Goal: Find specific page/section: Find specific page/section

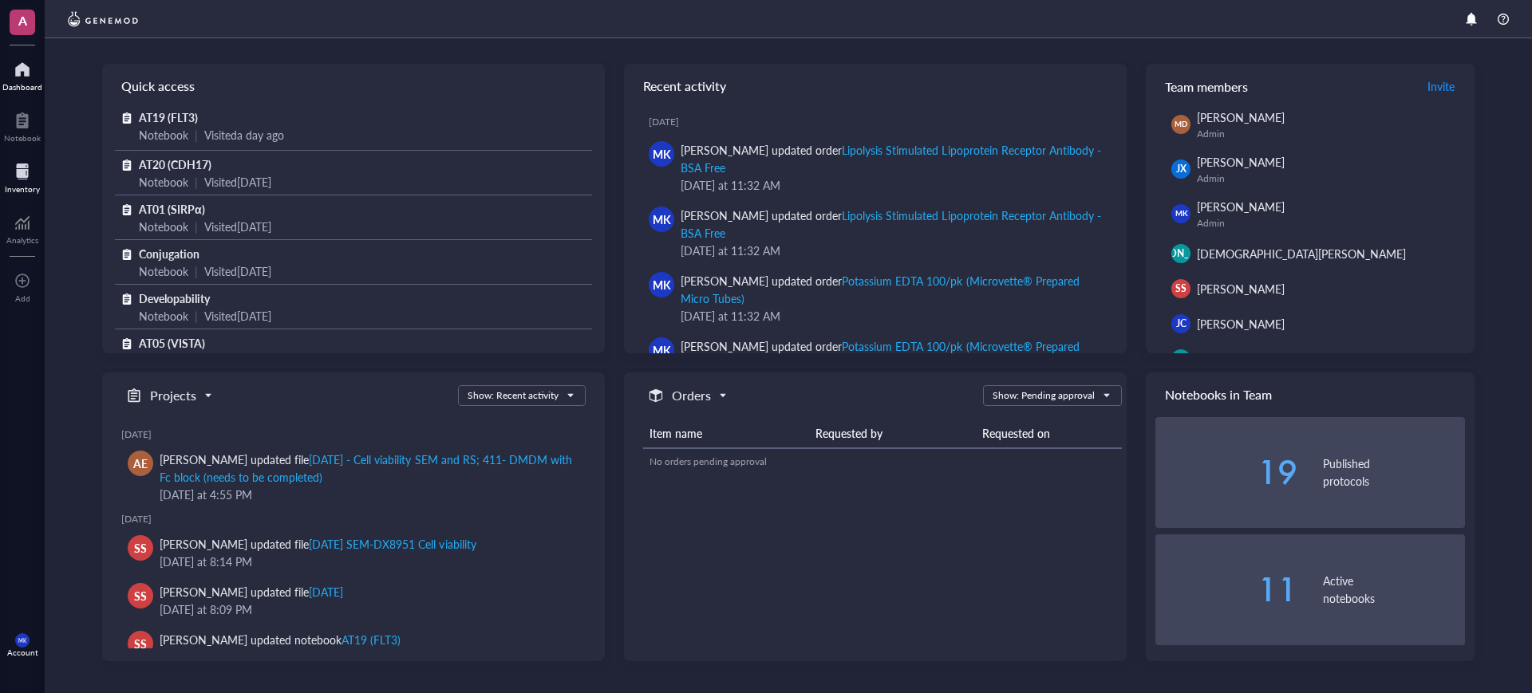
click at [20, 184] on div "Inventory" at bounding box center [22, 189] width 35 height 10
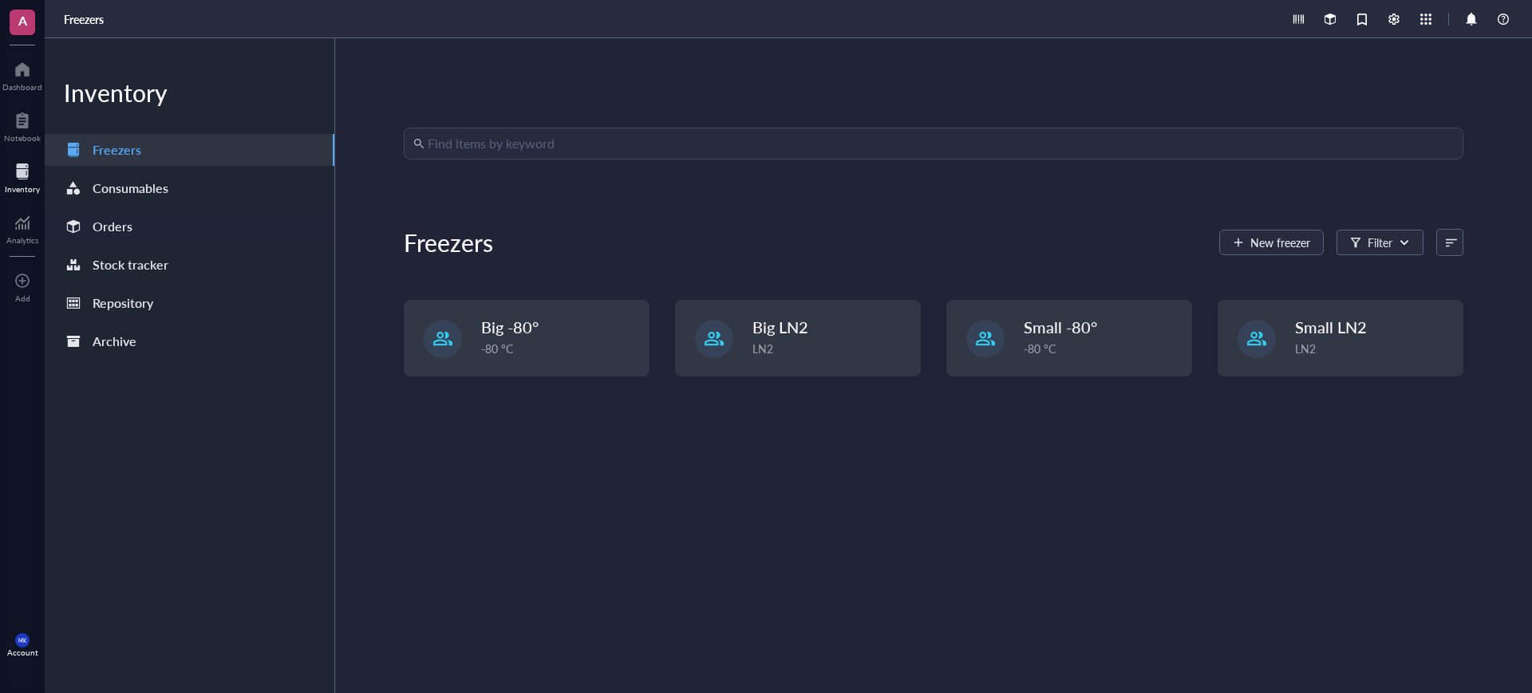
click at [158, 224] on div "Orders" at bounding box center [190, 227] width 290 height 32
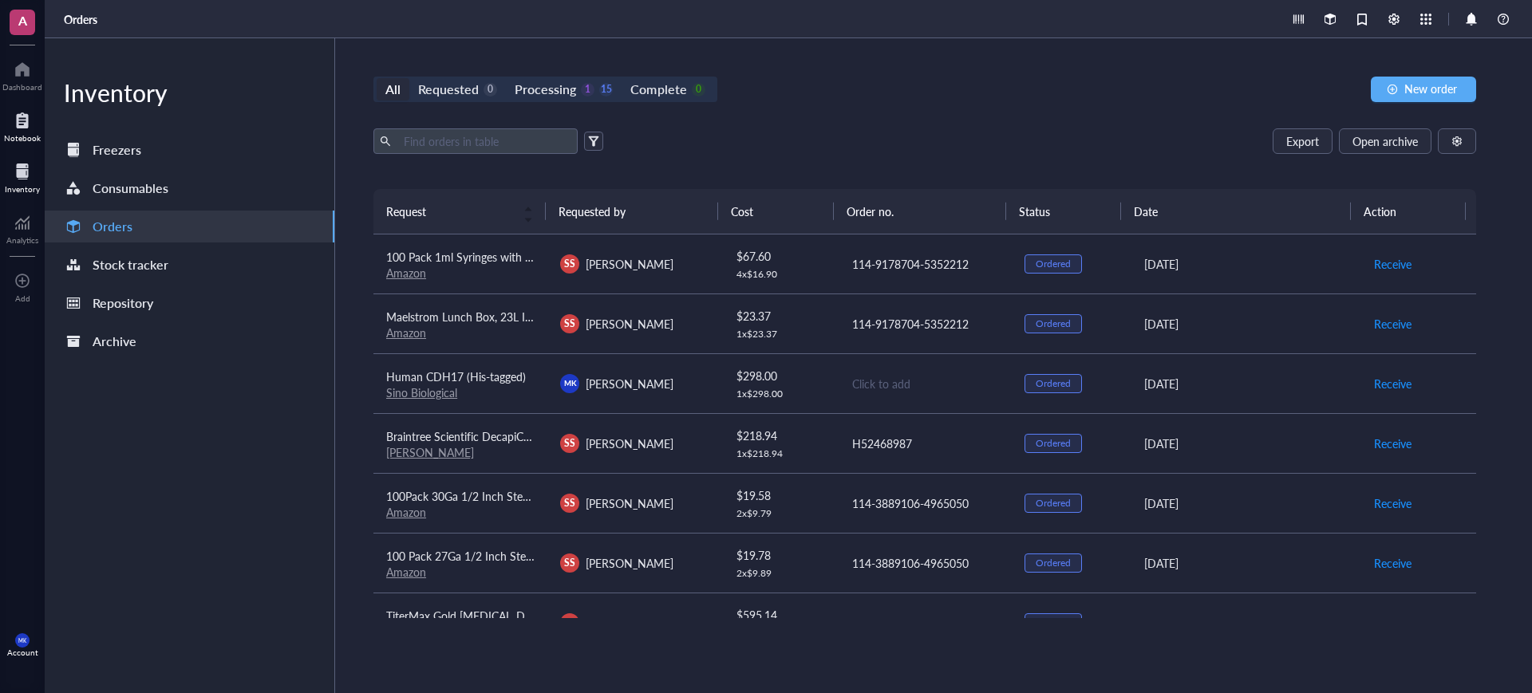
click at [39, 127] on div at bounding box center [22, 121] width 37 height 26
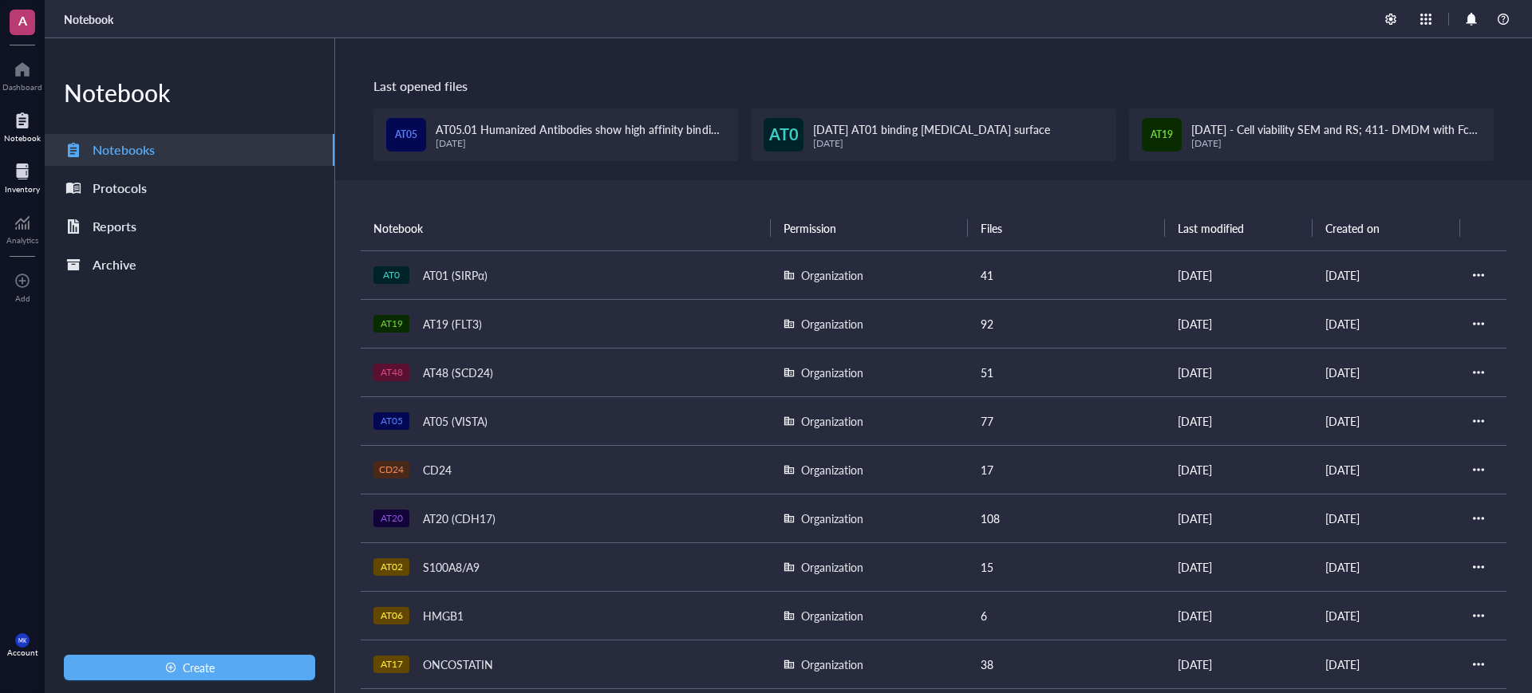
click at [22, 173] on div at bounding box center [22, 172] width 35 height 26
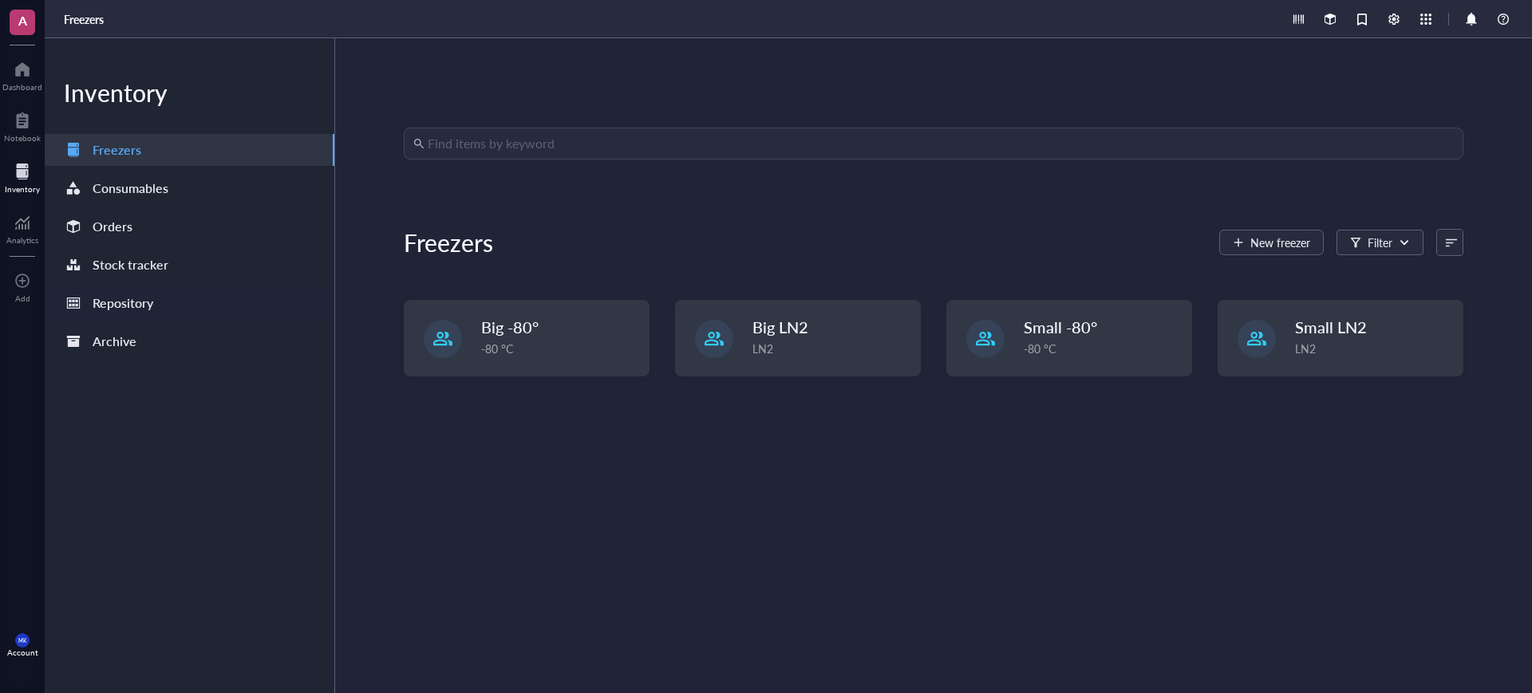
click at [156, 293] on div "Repository" at bounding box center [190, 303] width 290 height 32
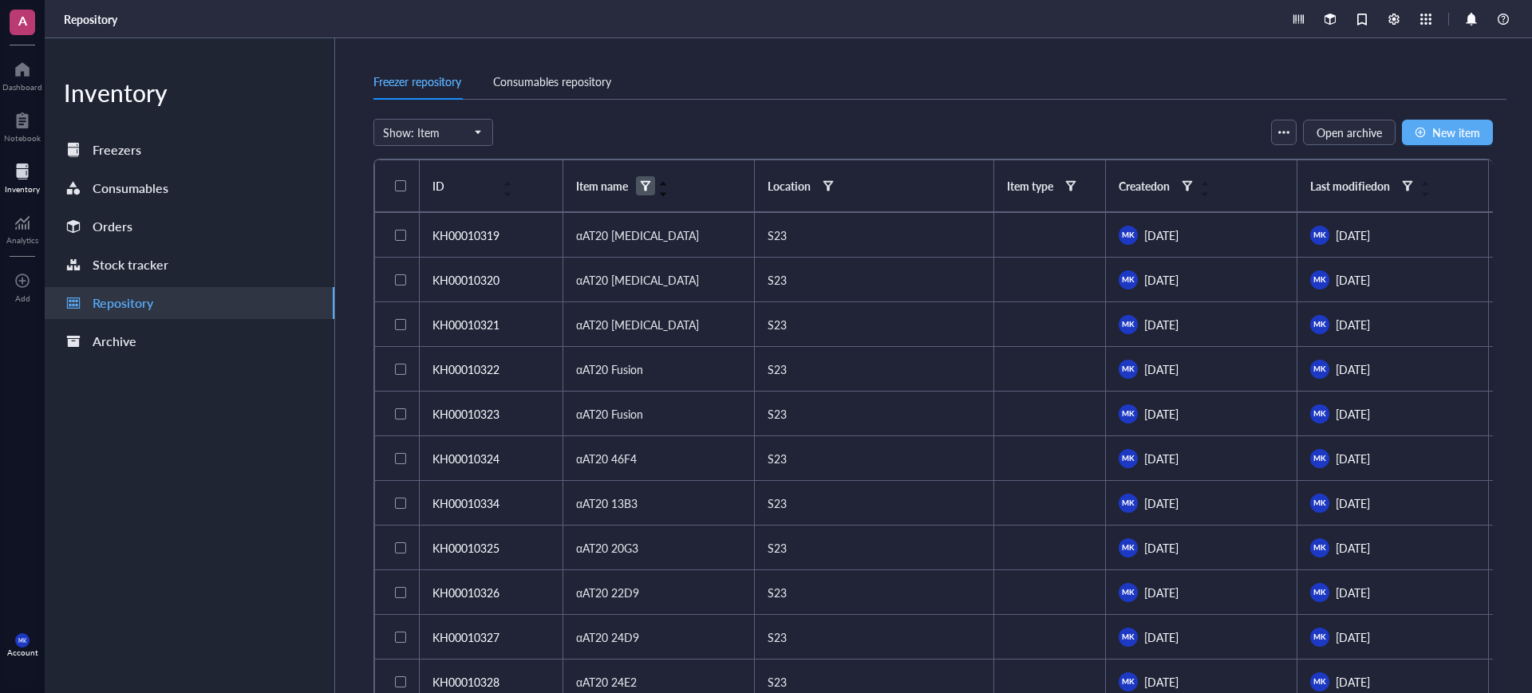
click at [647, 182] on div at bounding box center [645, 185] width 11 height 11
click at [747, 223] on input "search" at bounding box center [723, 218] width 113 height 24
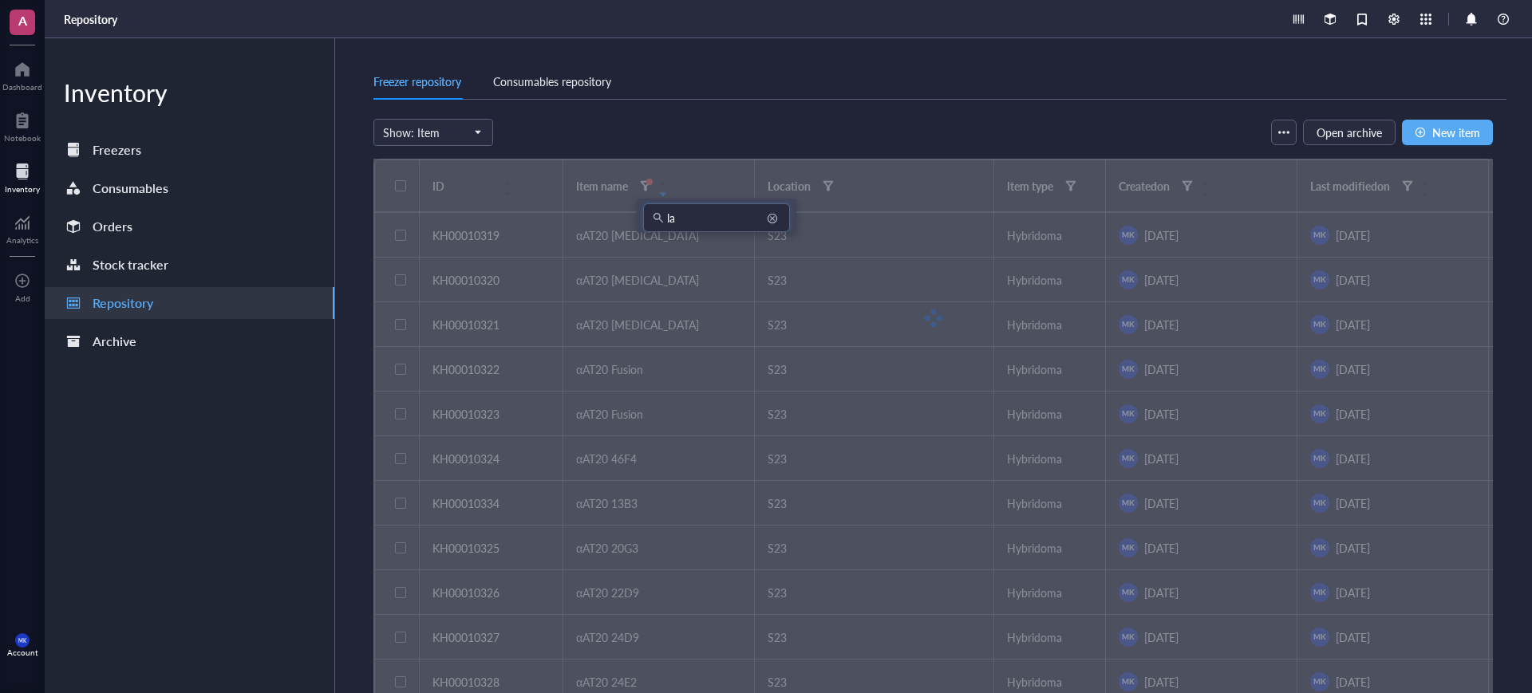
type input "l"
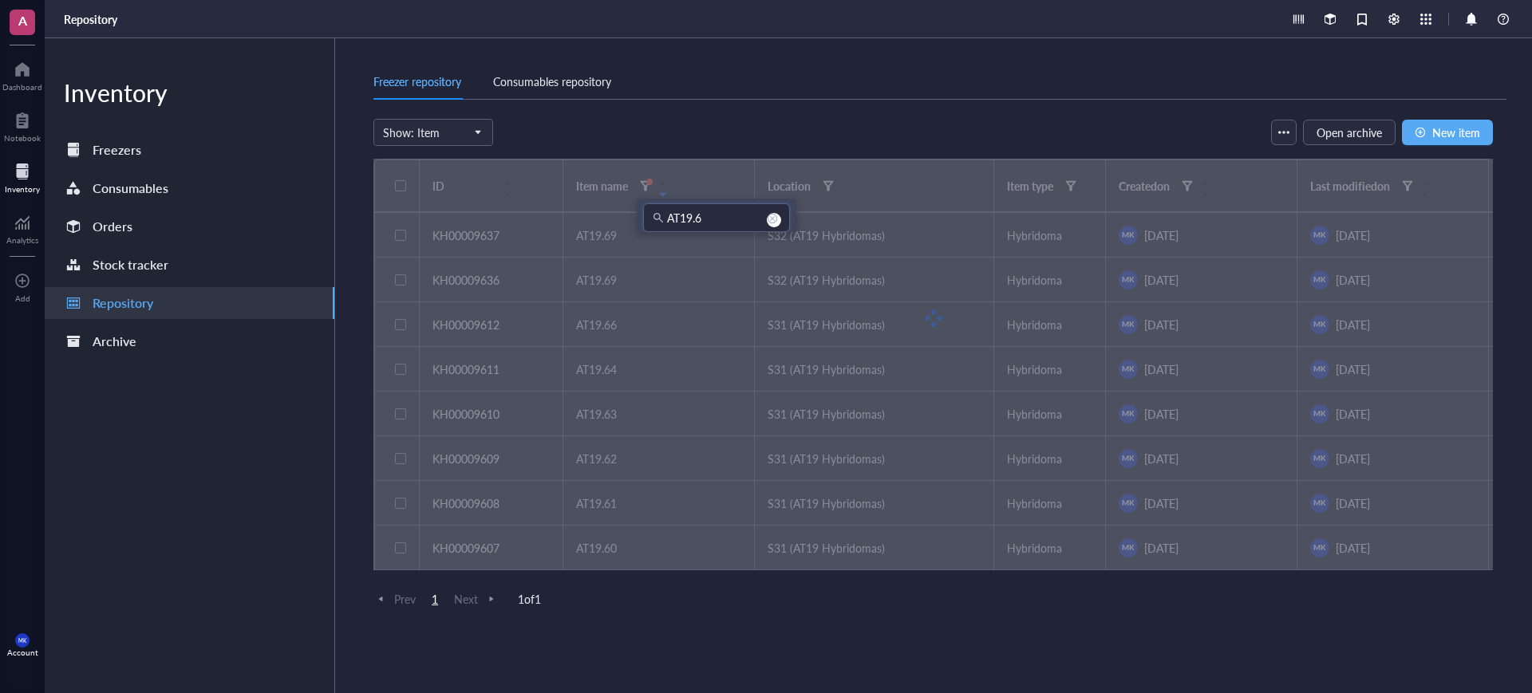
type input "AT19.6"
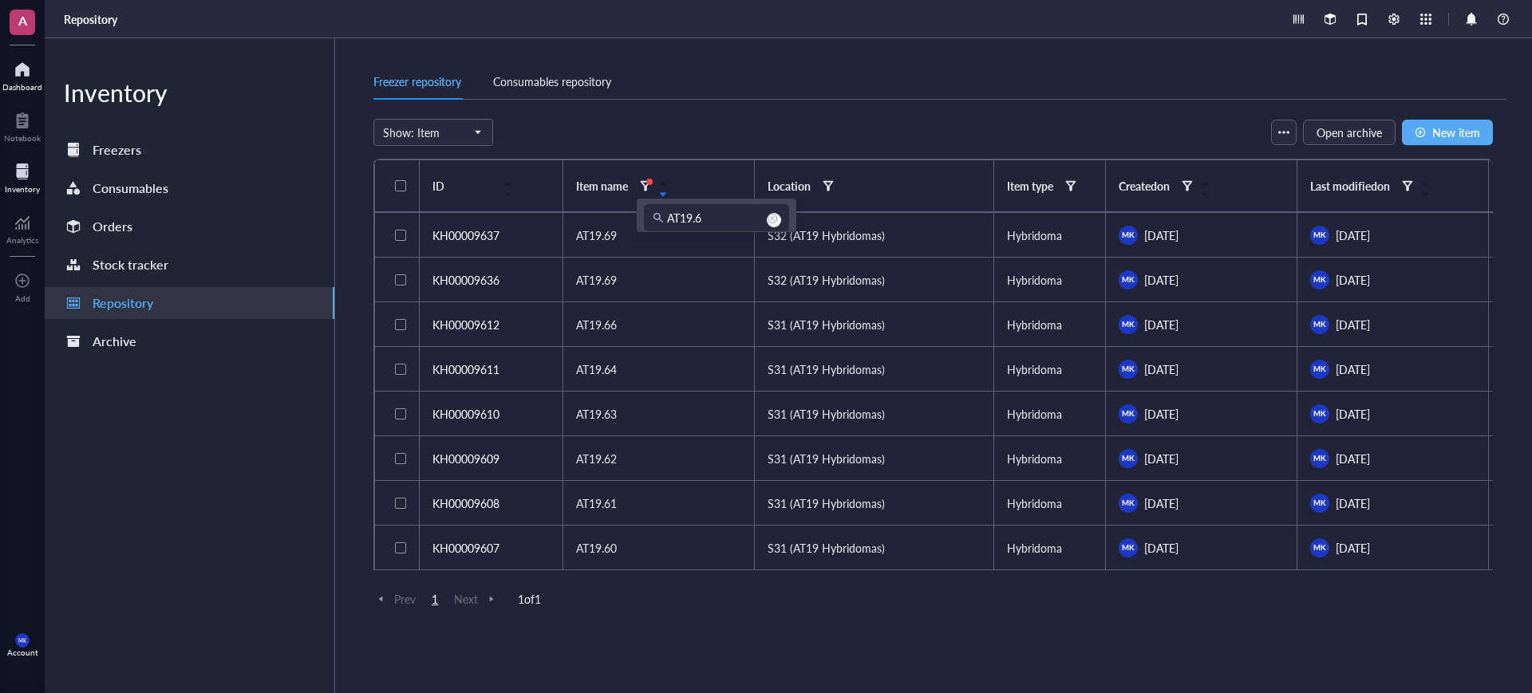
click at [20, 85] on div "Dashboard" at bounding box center [22, 87] width 40 height 10
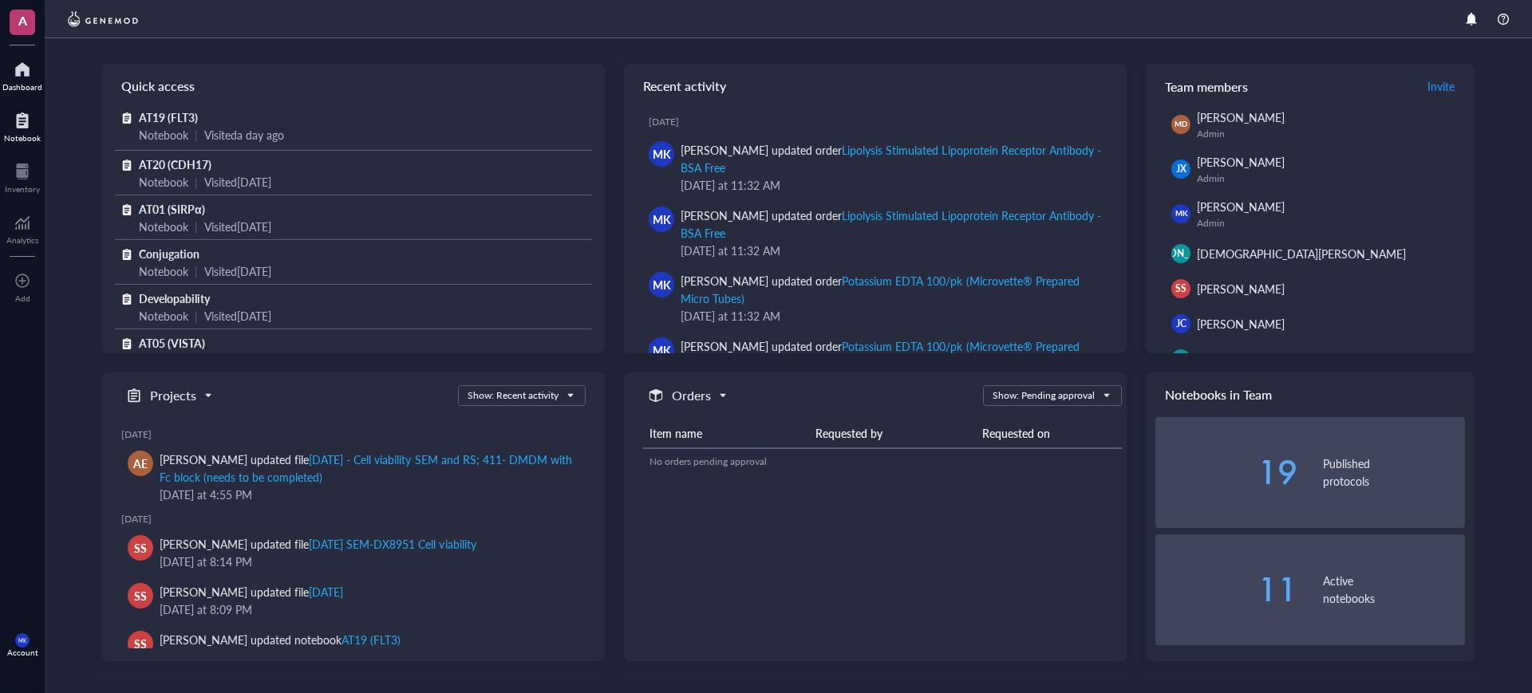
click at [30, 146] on div "Notebook" at bounding box center [22, 125] width 45 height 45
click at [27, 160] on div at bounding box center [22, 172] width 35 height 26
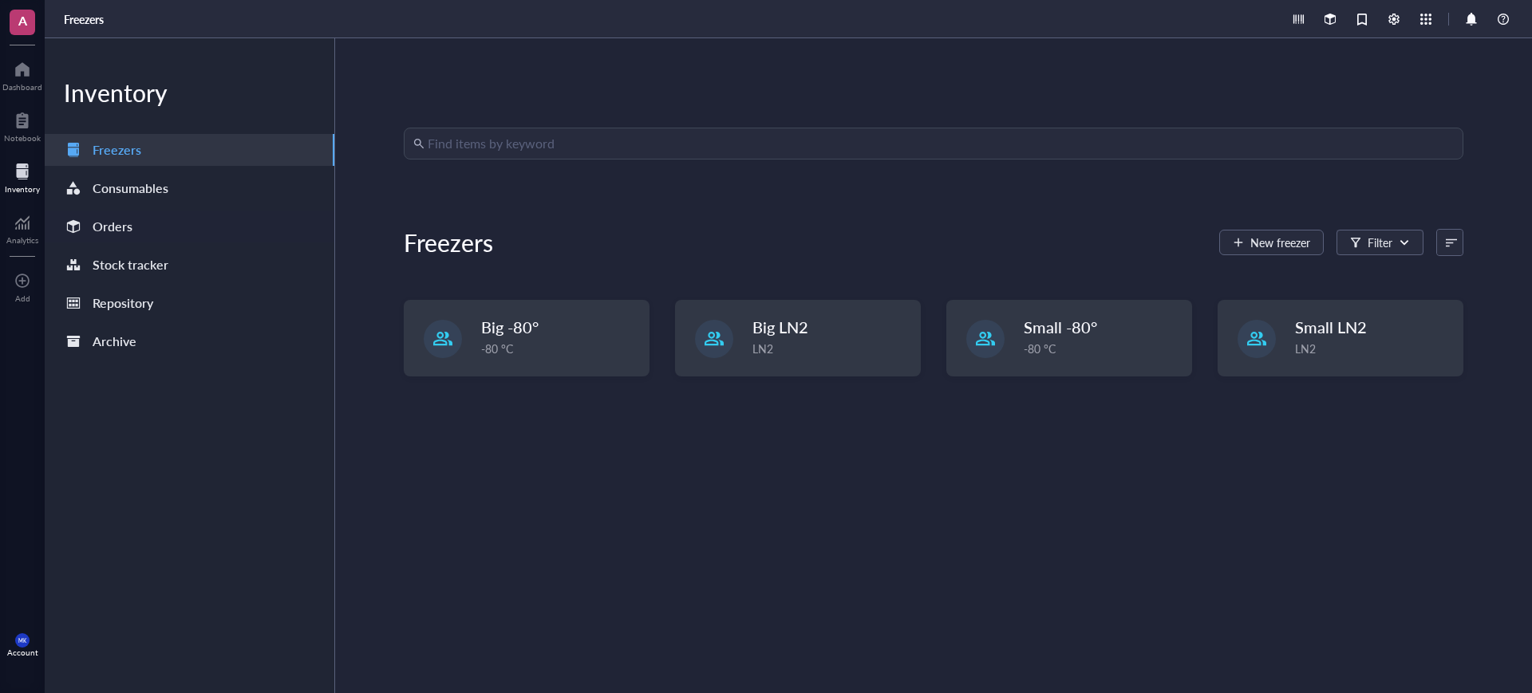
click at [203, 217] on div "Orders" at bounding box center [190, 227] width 290 height 32
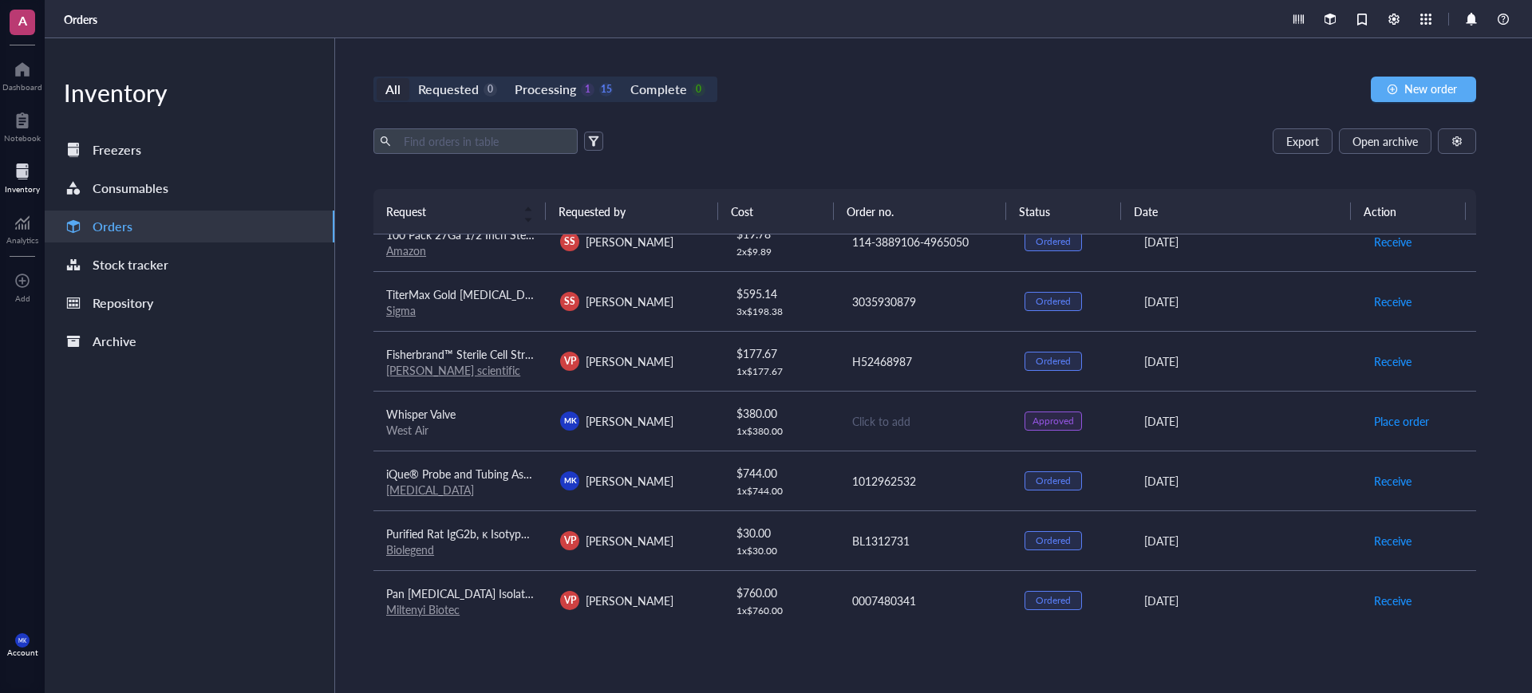
scroll to position [499, 0]
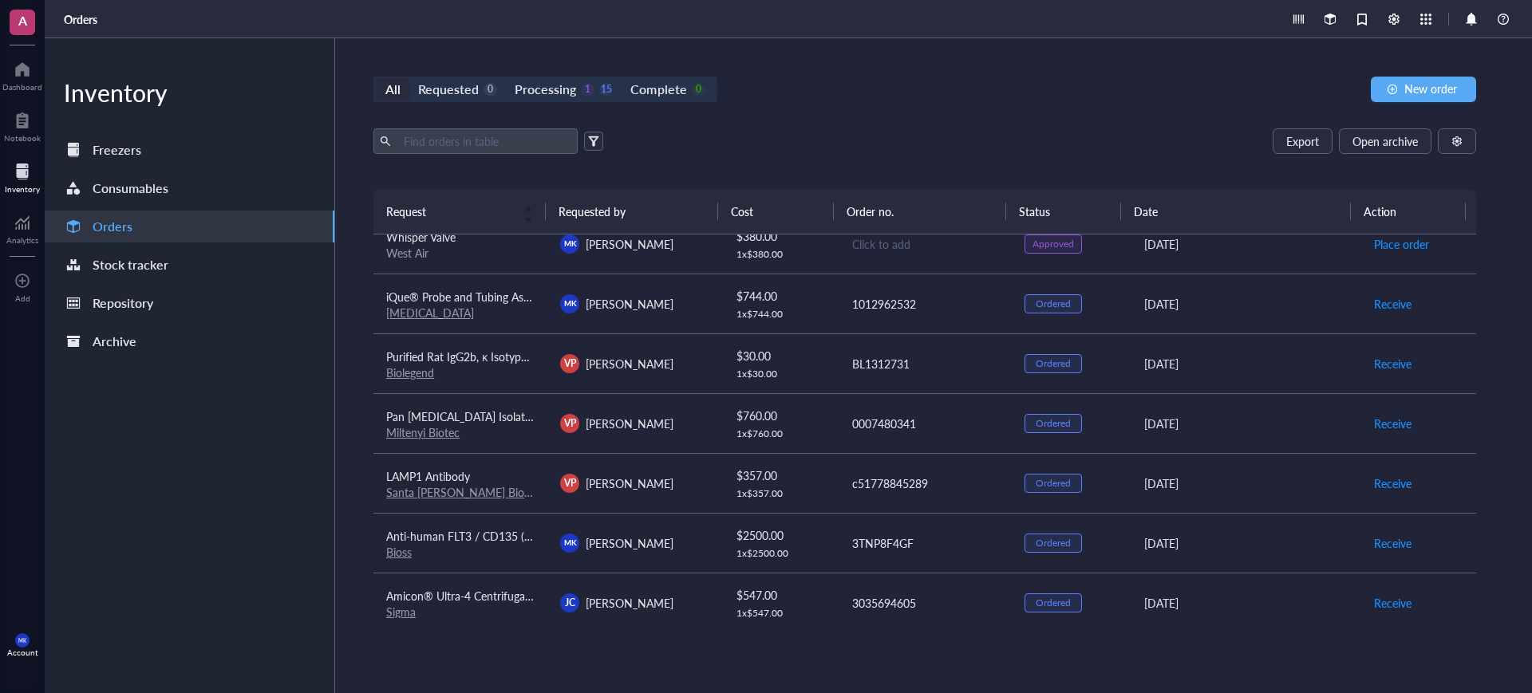
click at [523, 324] on td "iQue® Probe and Tubing Assembly Sartorius" at bounding box center [460, 304] width 174 height 60
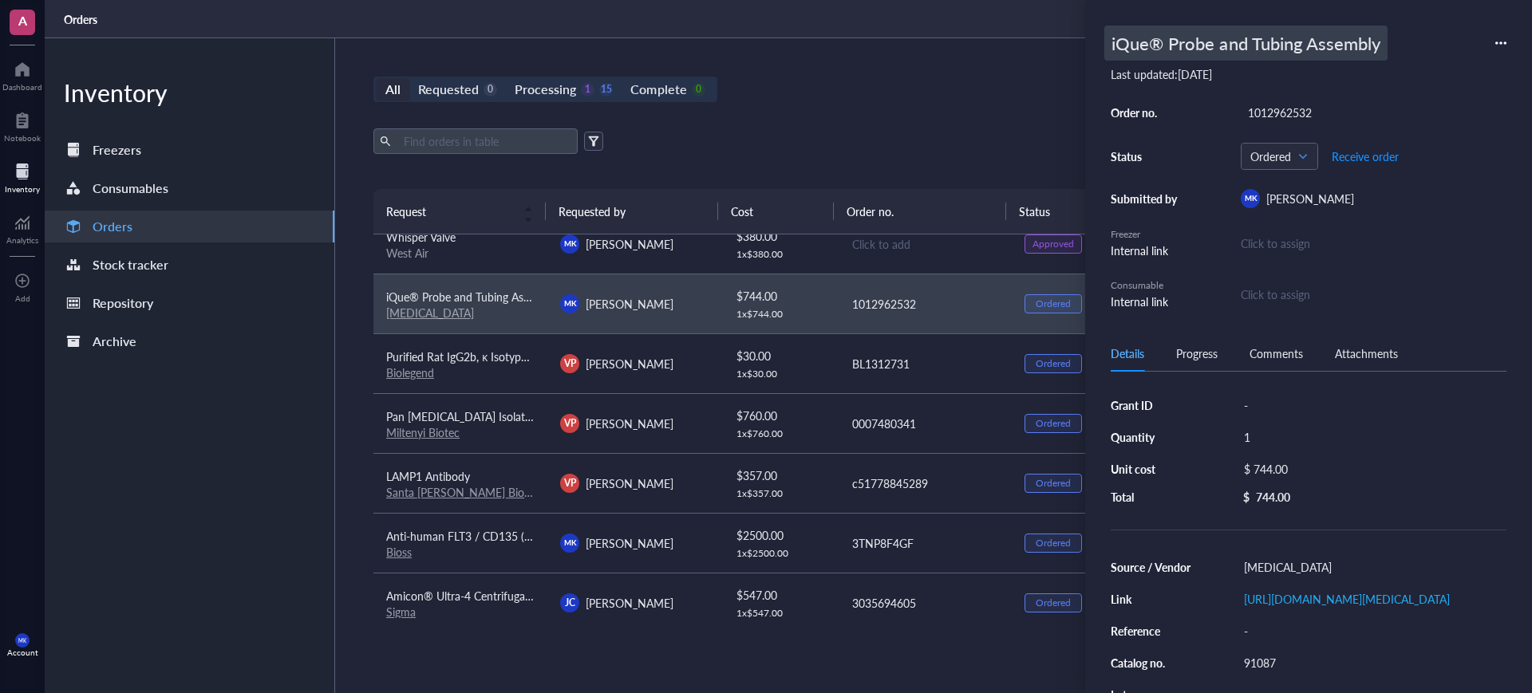
click at [1248, 45] on div "iQue® Probe and Tubing Assembly" at bounding box center [1245, 43] width 283 height 35
click at [1248, 45] on input "iQue® Probe and Tubing Assembly" at bounding box center [1272, 43] width 334 height 34
click at [902, 99] on div "All Requested 0 Processing 1 15 Complete 0 New order" at bounding box center [924, 90] width 1103 height 26
click at [116, 192] on div "Consumables" at bounding box center [131, 188] width 76 height 22
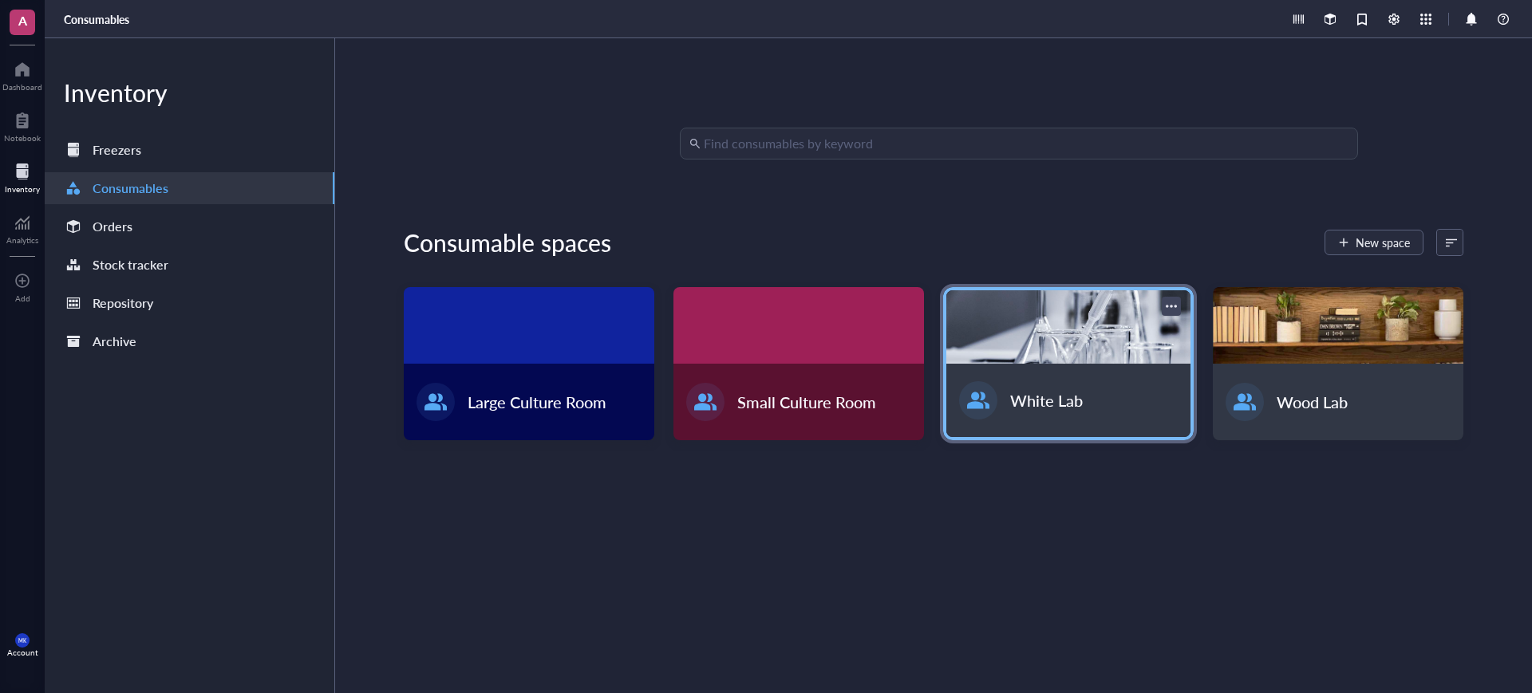
click at [1099, 354] on div at bounding box center [1068, 326] width 244 height 73
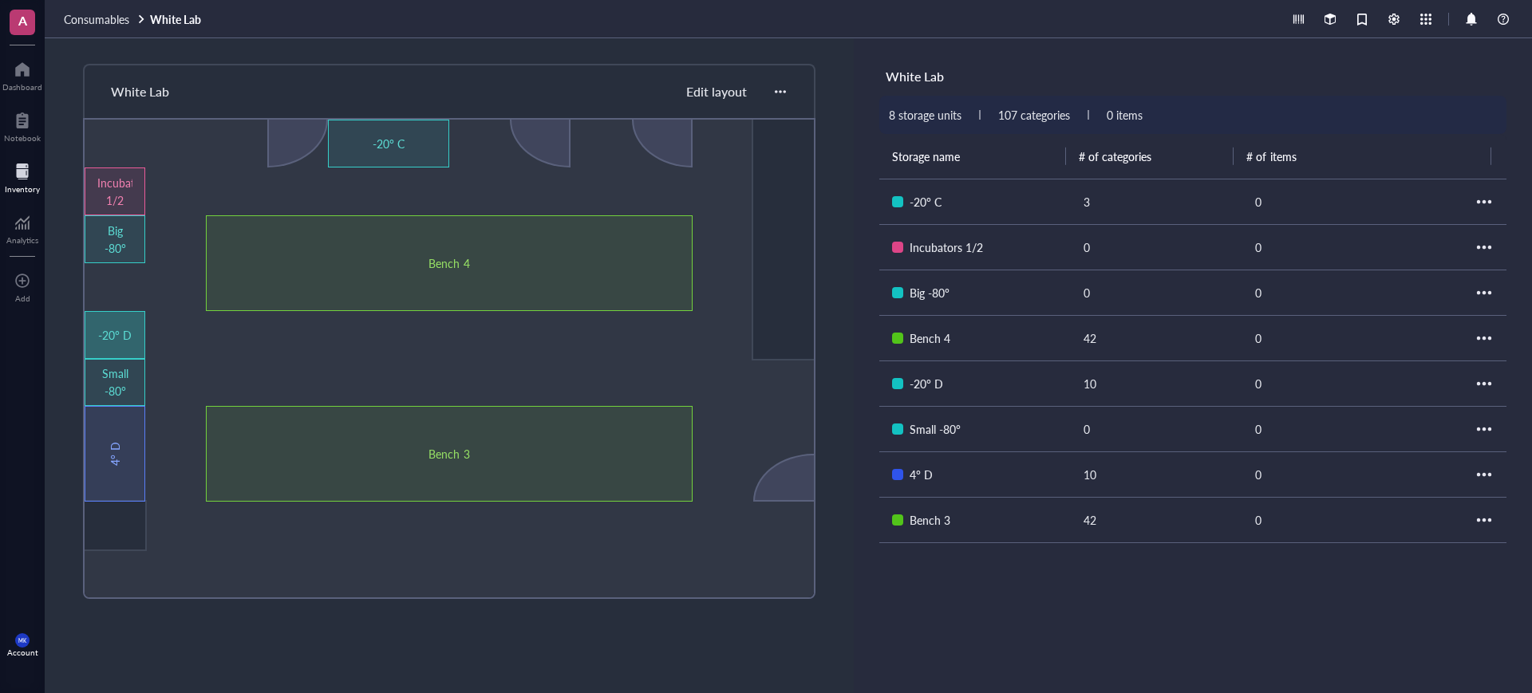
click at [125, 340] on div "-20° D" at bounding box center [114, 335] width 35 height 18
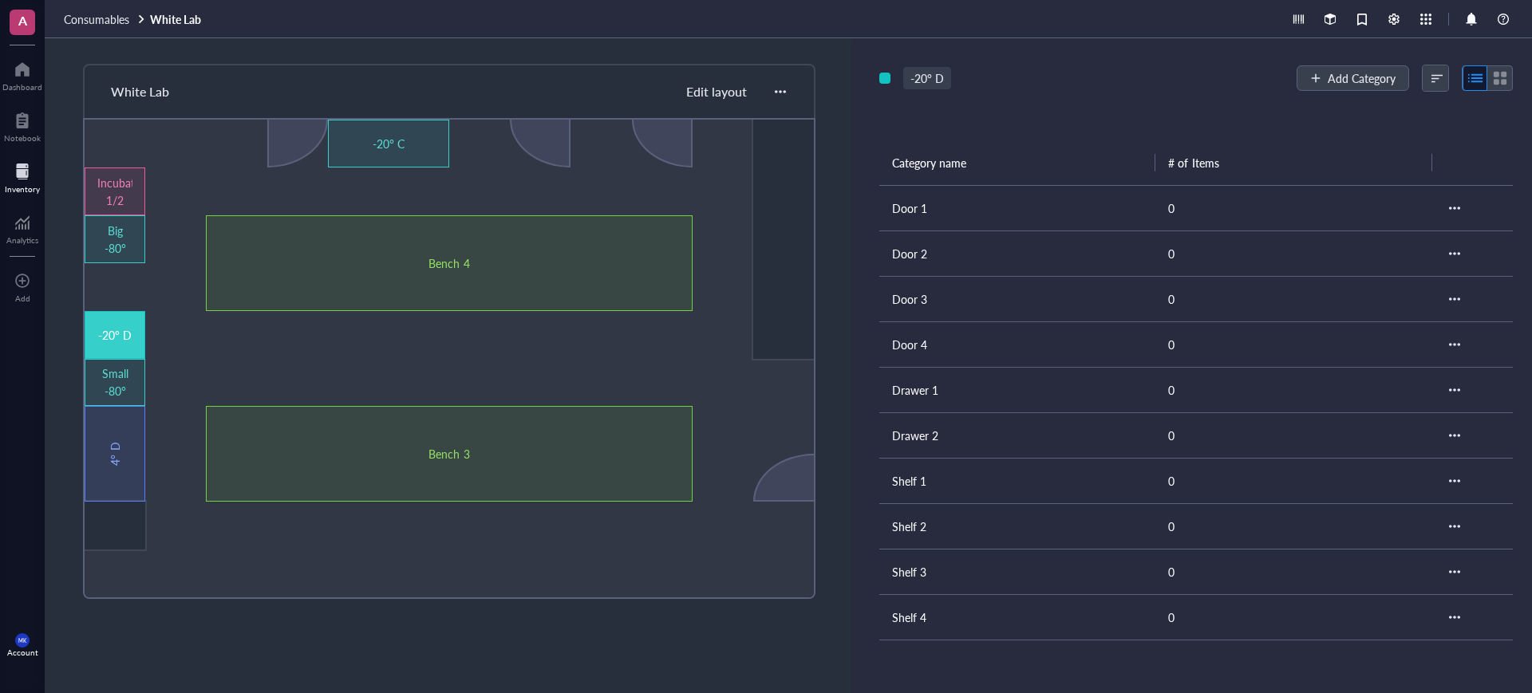
click at [933, 73] on div "-20° D" at bounding box center [927, 78] width 48 height 22
click at [930, 73] on input "Header" at bounding box center [929, 78] width 51 height 21
